Goal: Task Accomplishment & Management: Use online tool/utility

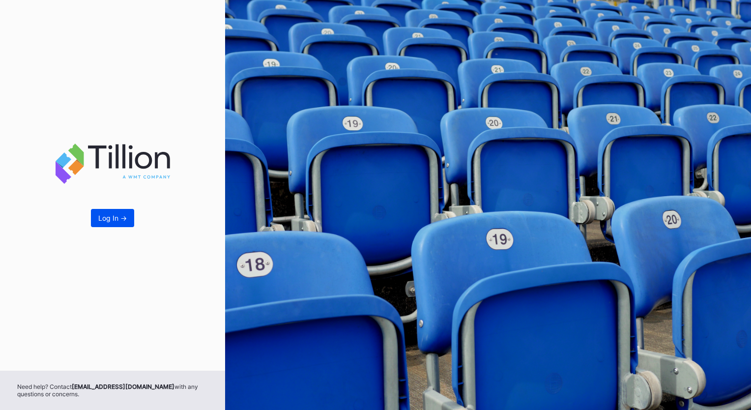
click at [116, 222] on button "Log In ->" at bounding box center [112, 218] width 43 height 18
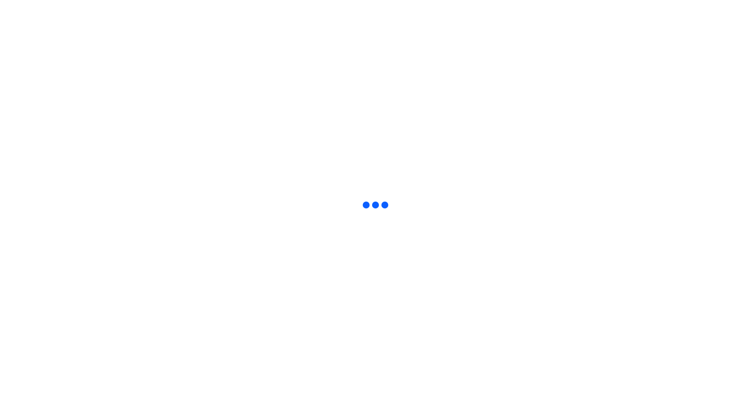
click at [269, 4] on html at bounding box center [375, 2] width 751 height 4
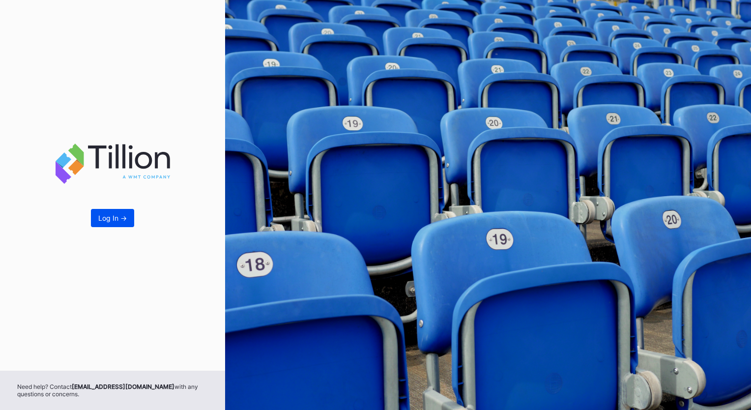
click at [107, 222] on button "Log In ->" at bounding box center [112, 218] width 43 height 18
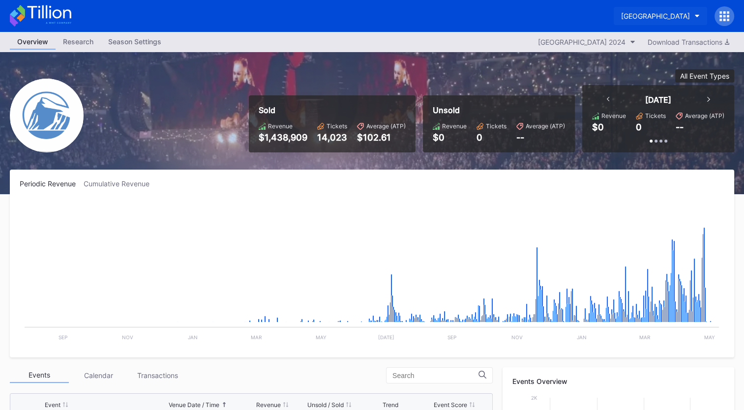
click at [614, 9] on button "Prudential Center Secondary" at bounding box center [660, 16] width 93 height 18
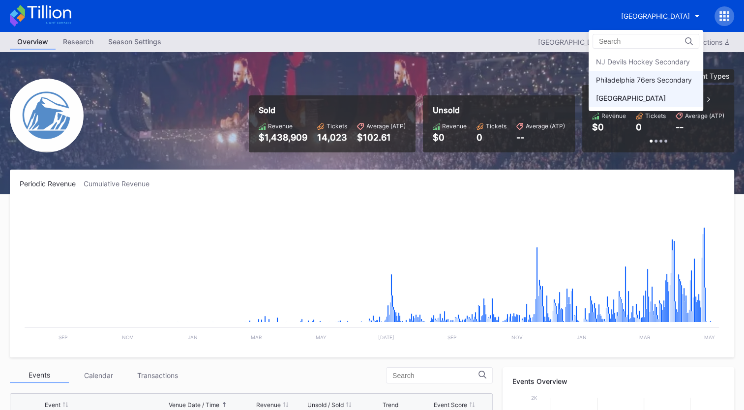
click at [612, 78] on div "Philadelphia 76ers Secondary" at bounding box center [644, 80] width 96 height 8
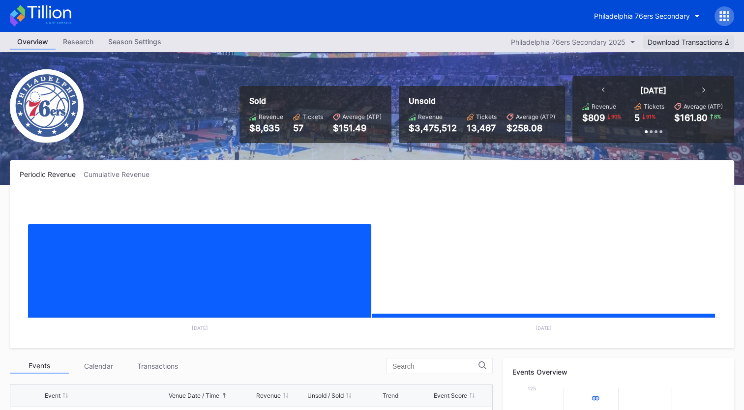
click at [673, 42] on div "Download Transactions" at bounding box center [689, 42] width 82 height 8
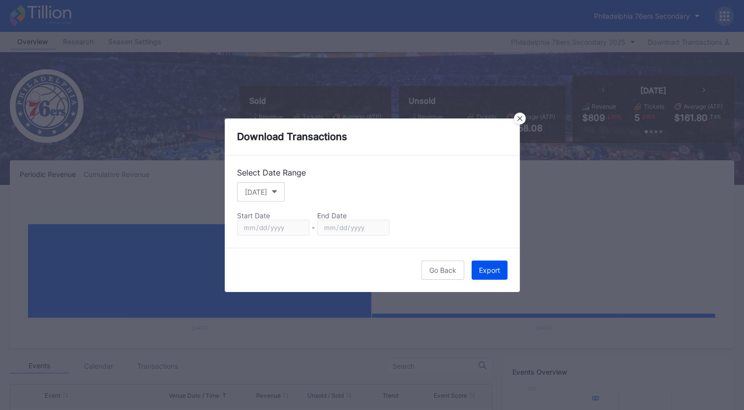
click at [500, 268] on div "Export" at bounding box center [489, 270] width 21 height 8
